Goal: Information Seeking & Learning: Learn about a topic

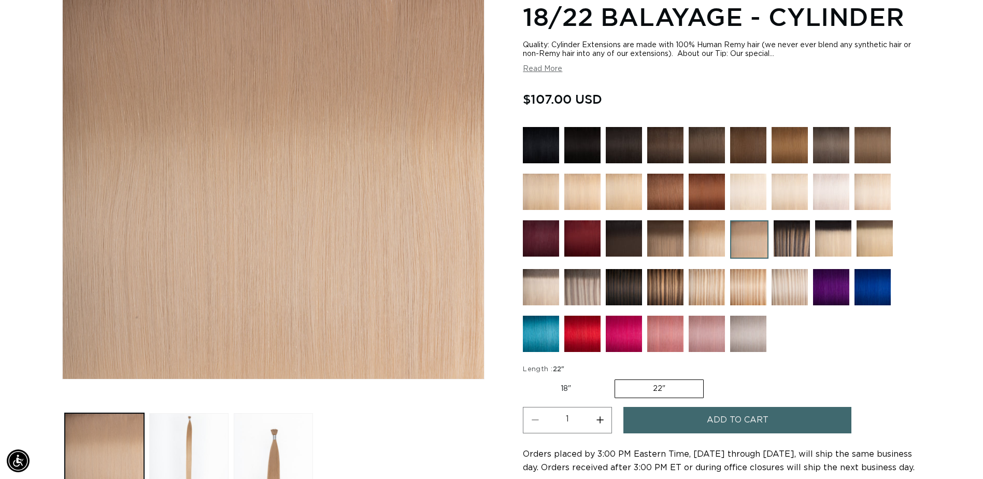
scroll to position [0, 1818]
click at [717, 229] on img at bounding box center [706, 238] width 36 height 36
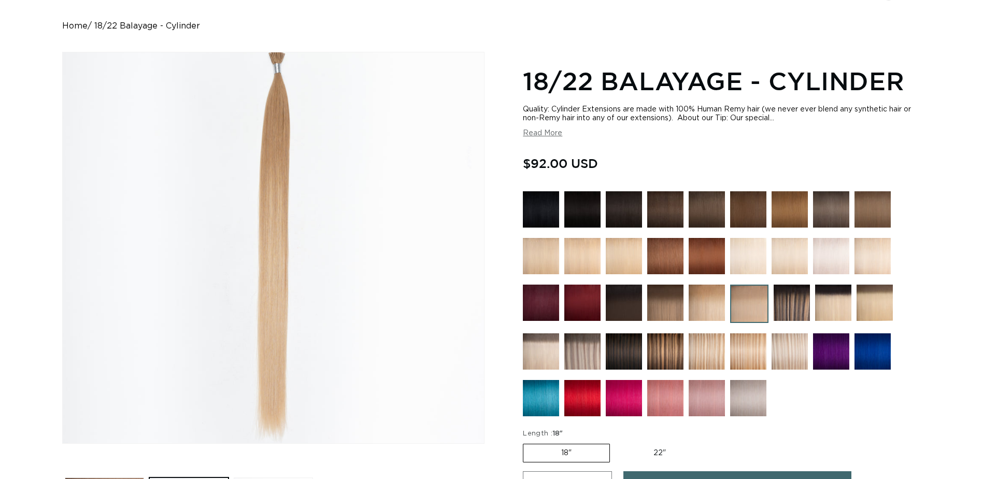
scroll to position [0, 909]
click at [669, 299] on img at bounding box center [665, 302] width 36 height 36
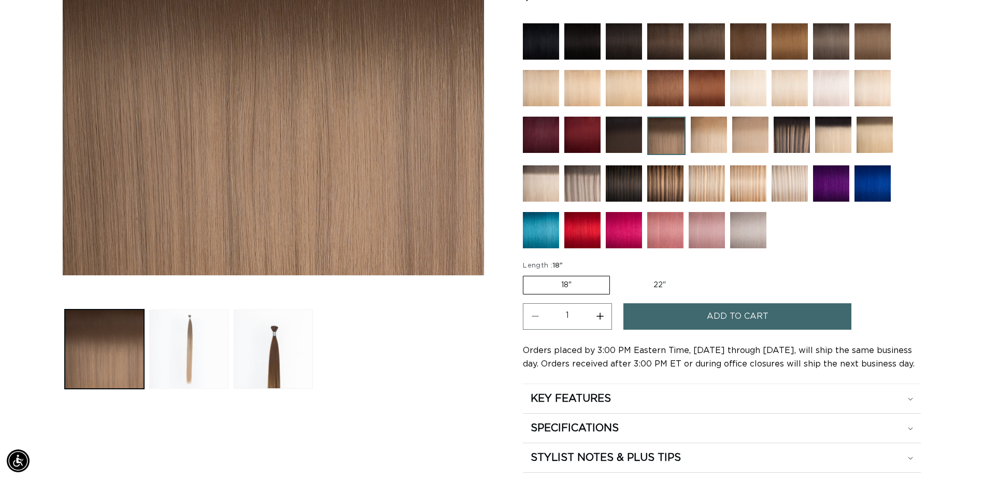
click at [178, 324] on button "Load image 2 in gallery view" at bounding box center [188, 348] width 79 height 79
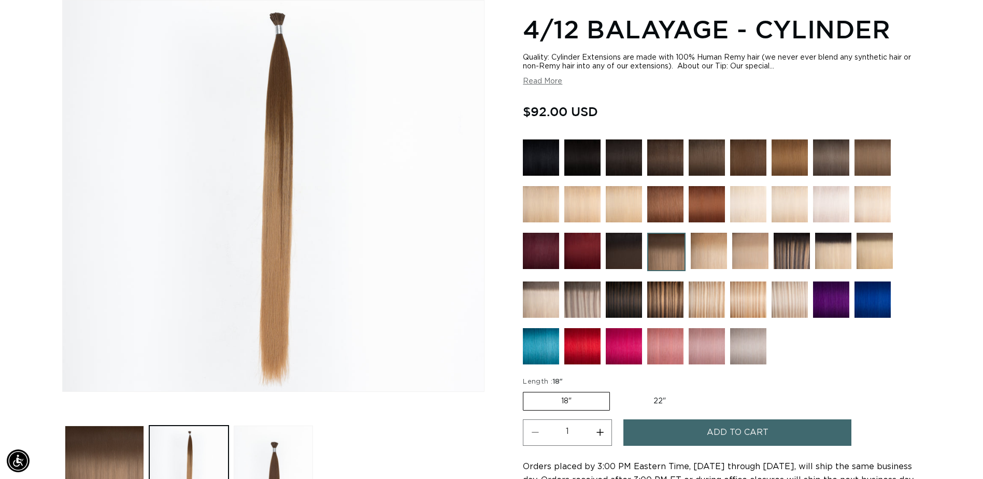
scroll to position [0, 909]
click at [713, 249] on img at bounding box center [709, 251] width 36 height 36
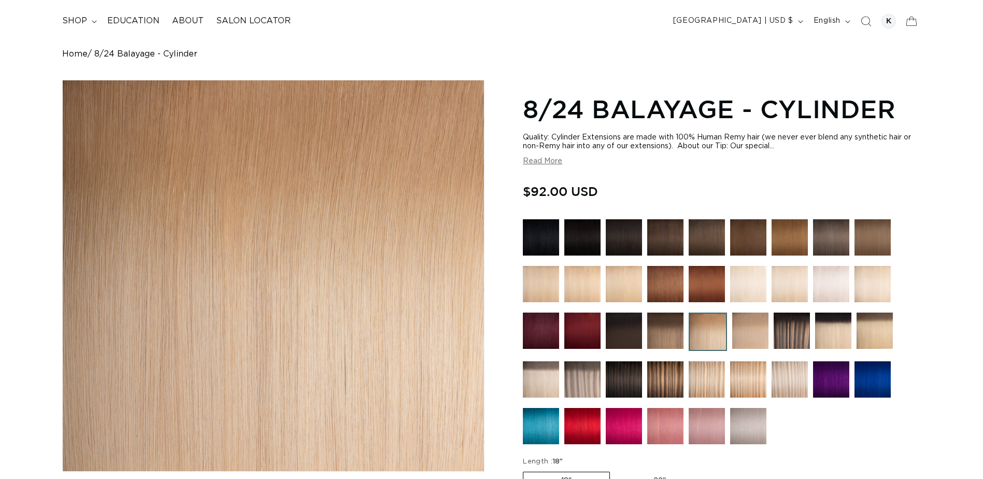
scroll to position [155, 0]
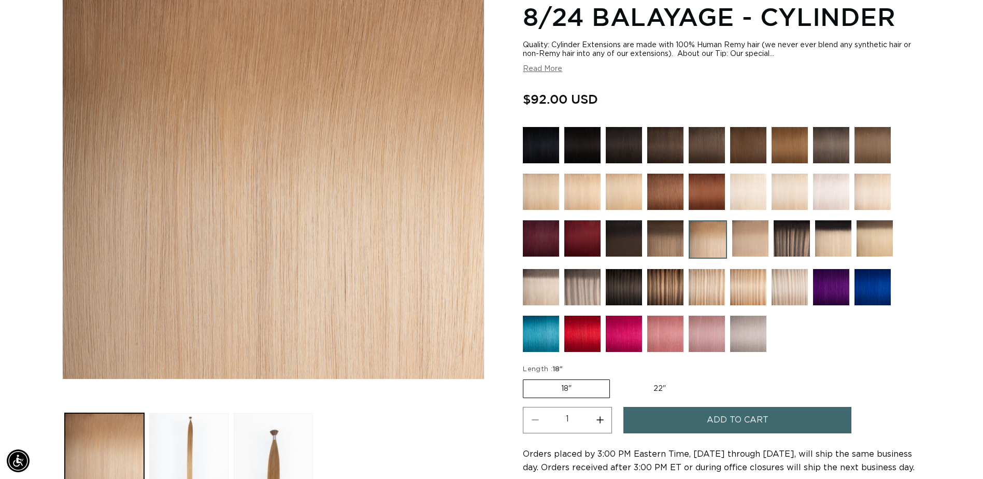
click at [543, 290] on img at bounding box center [541, 287] width 36 height 36
